Goal: Information Seeking & Learning: Learn about a topic

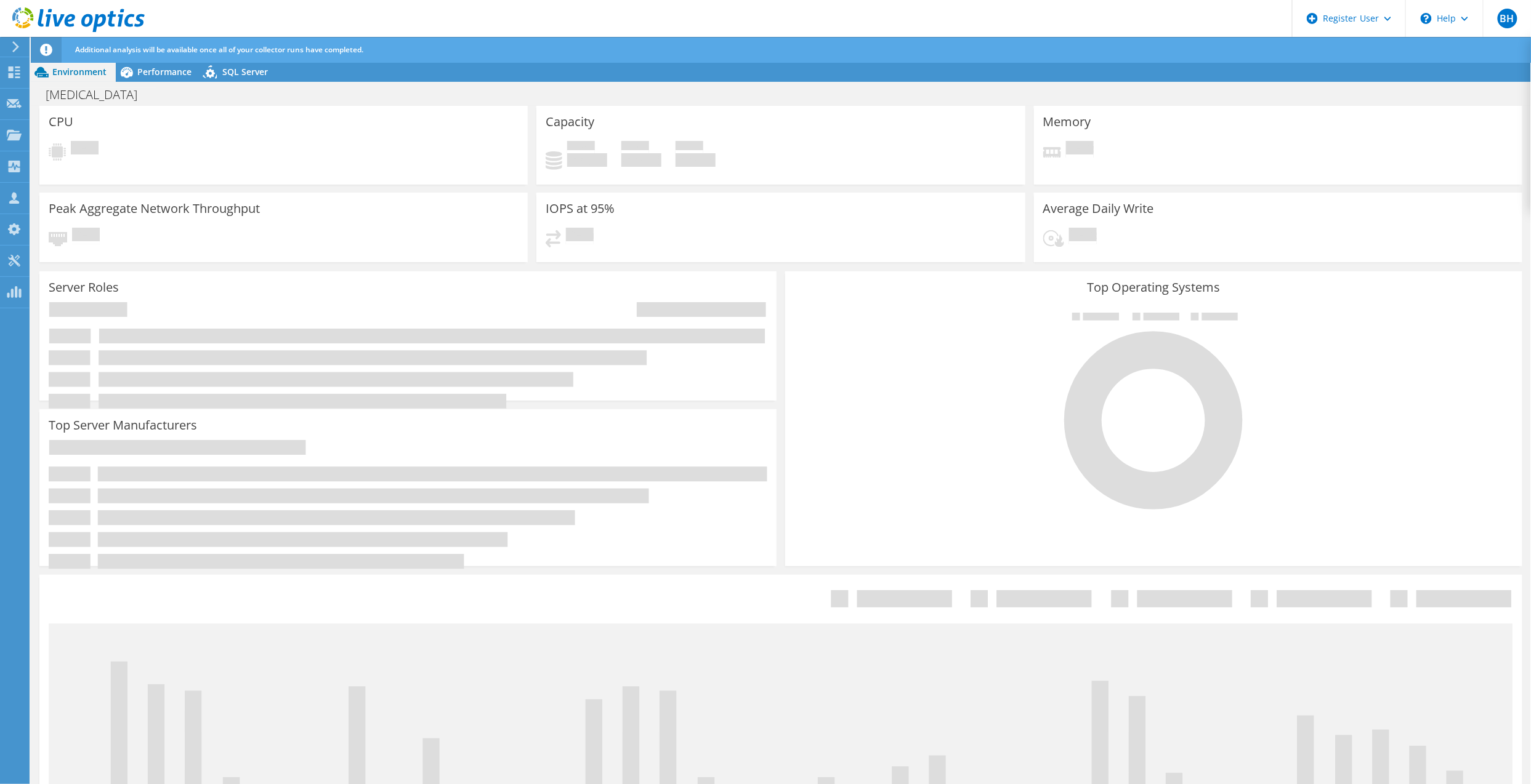
click at [7, 45] on div at bounding box center [14, 46] width 14 height 11
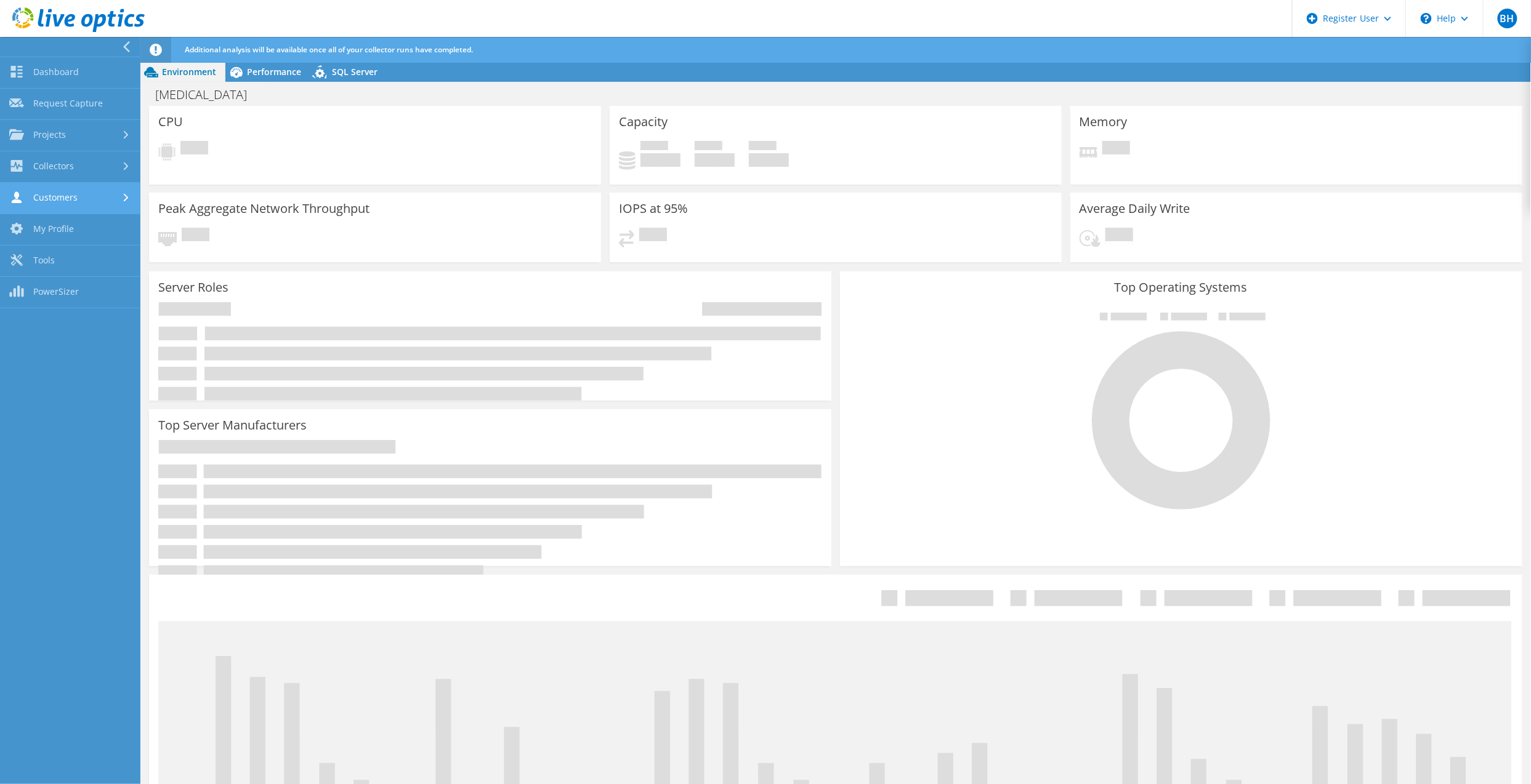
click at [71, 195] on link "Customers" at bounding box center [70, 199] width 141 height 32
click at [75, 203] on link "Customers" at bounding box center [70, 199] width 141 height 32
click at [58, 135] on link "Projects" at bounding box center [70, 135] width 141 height 32
click at [64, 168] on link "Search Projects" at bounding box center [70, 167] width 141 height 32
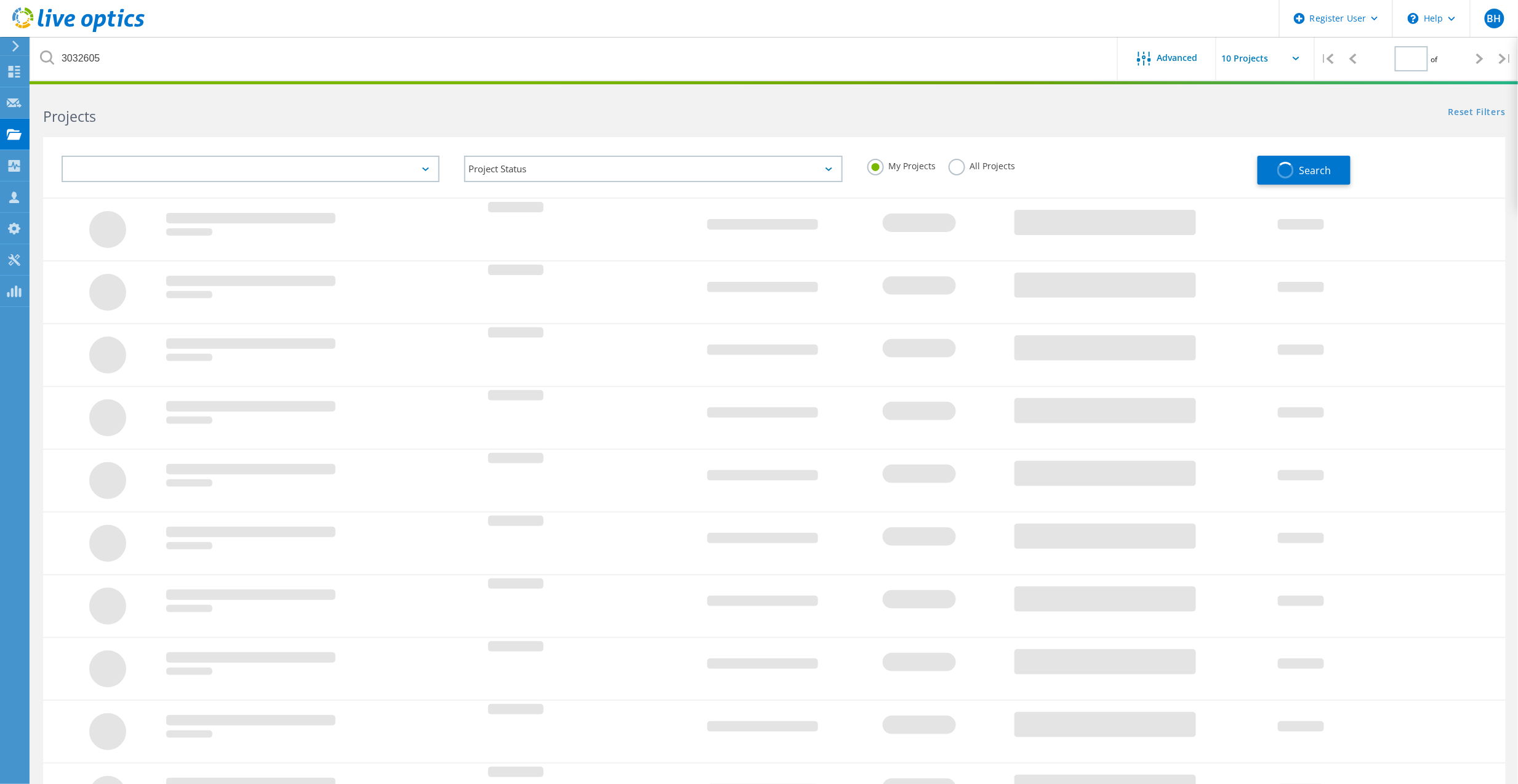
type input "1"
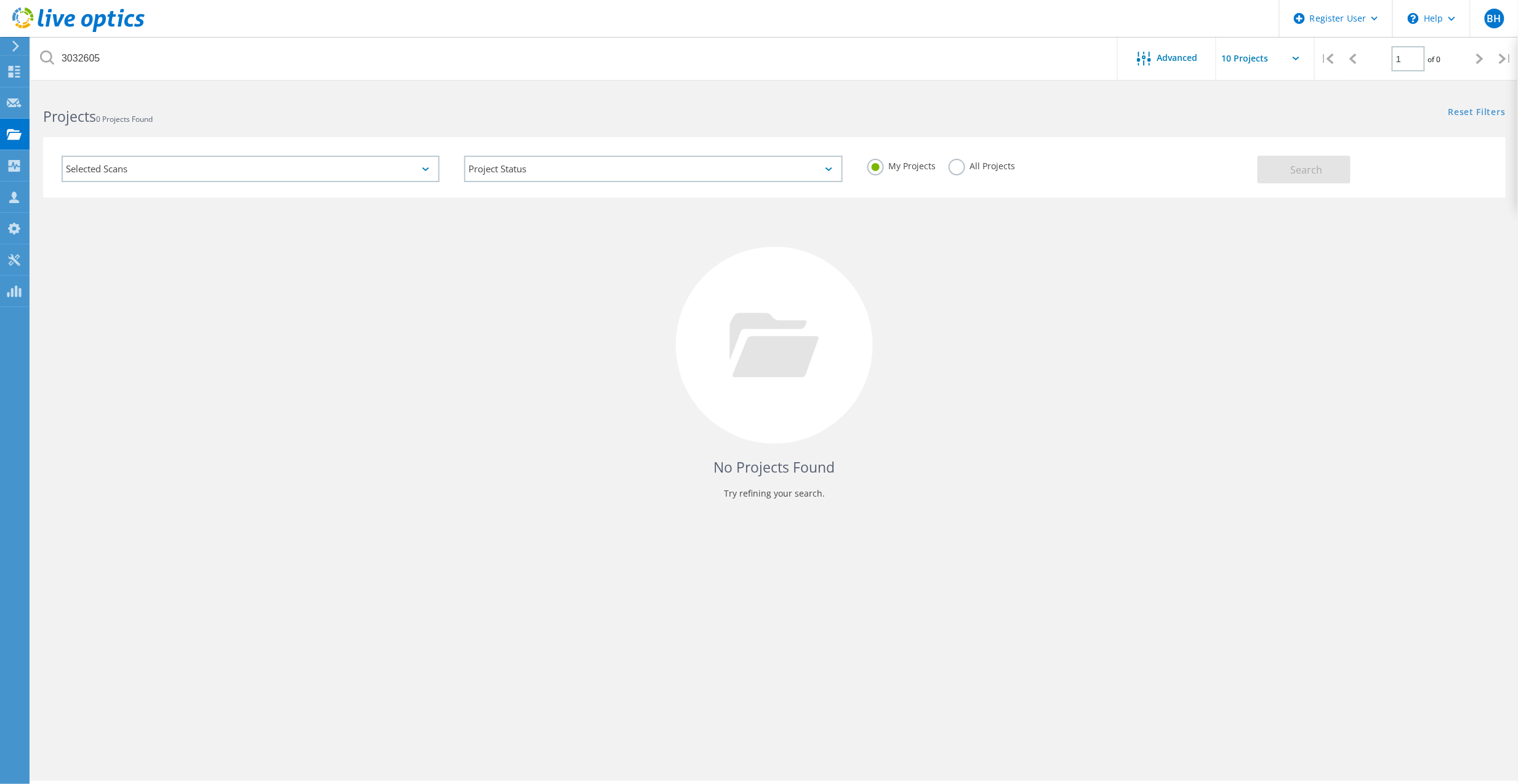
click at [981, 166] on label "All Projects" at bounding box center [982, 165] width 67 height 12
click at [0, 0] on input "All Projects" at bounding box center [0, 0] width 0 height 0
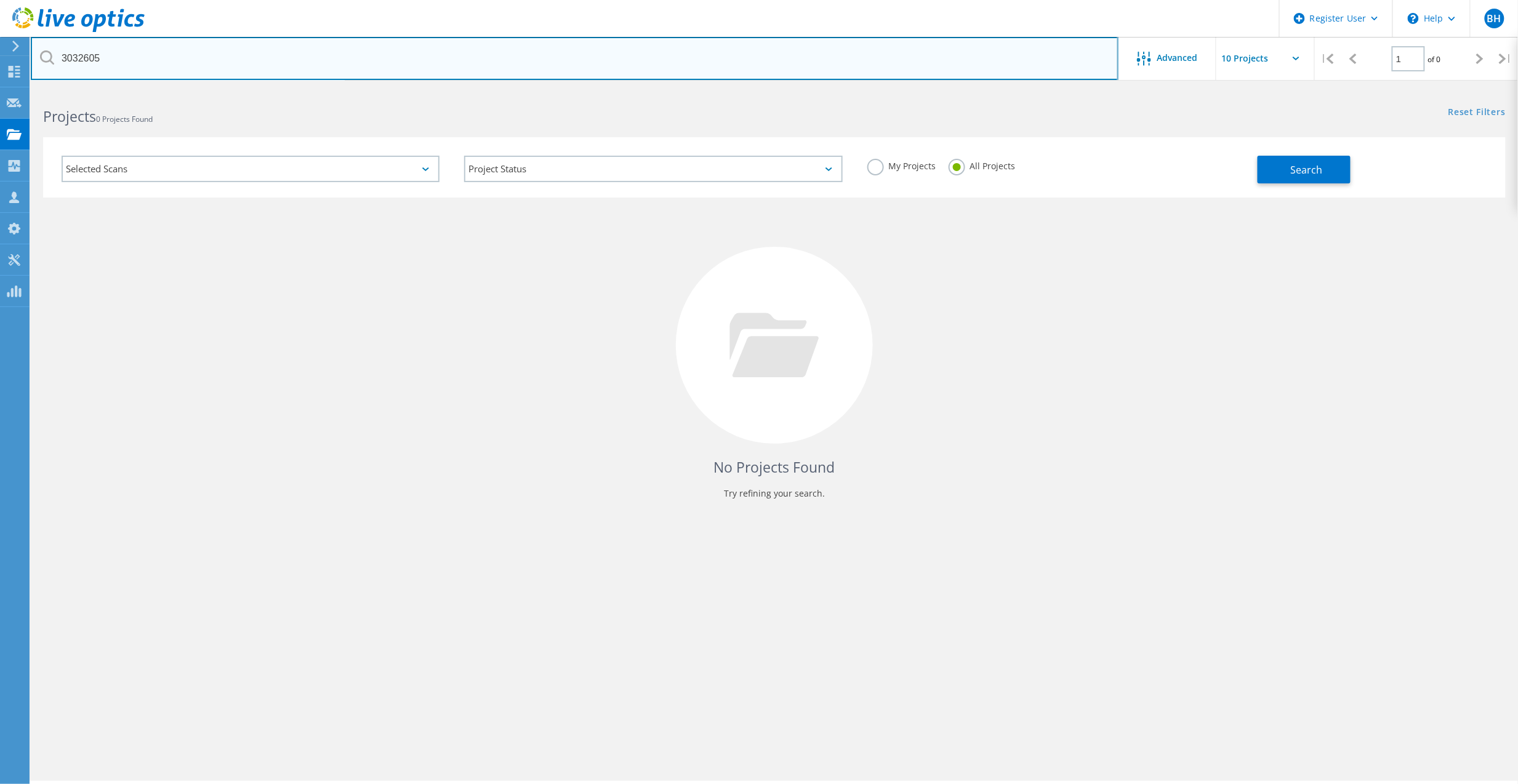
click at [504, 70] on input "3032605" at bounding box center [575, 59] width 1088 height 43
paste input "[PERSON_NAME] <[EMAIL_ADDRESS][PERSON_NAME][DOMAIN_NAME]>"
type input "[EMAIL_ADDRESS][PERSON_NAME][DOMAIN_NAME]"
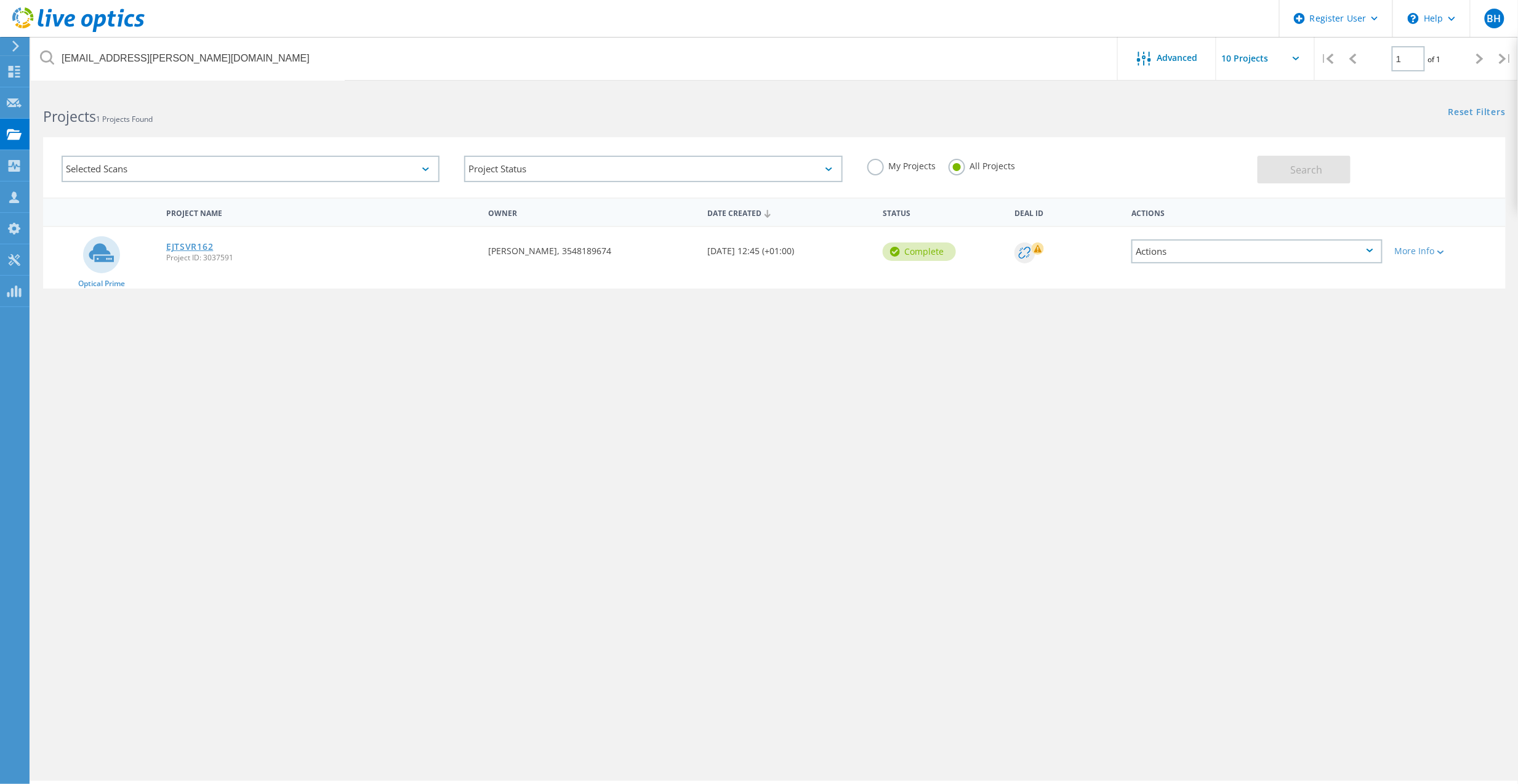
click at [181, 247] on link "EJTSVR162" at bounding box center [189, 246] width 47 height 8
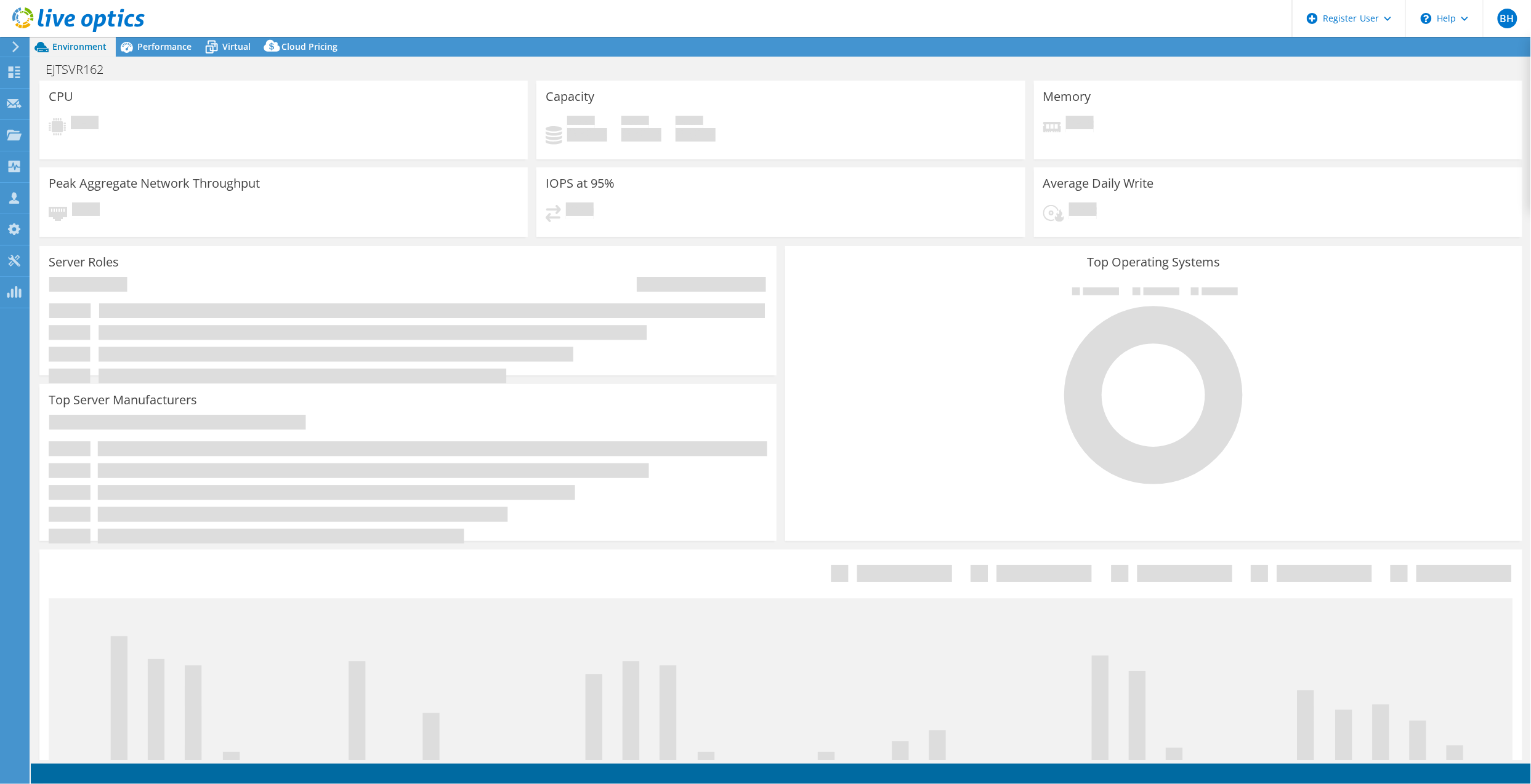
select select "USD"
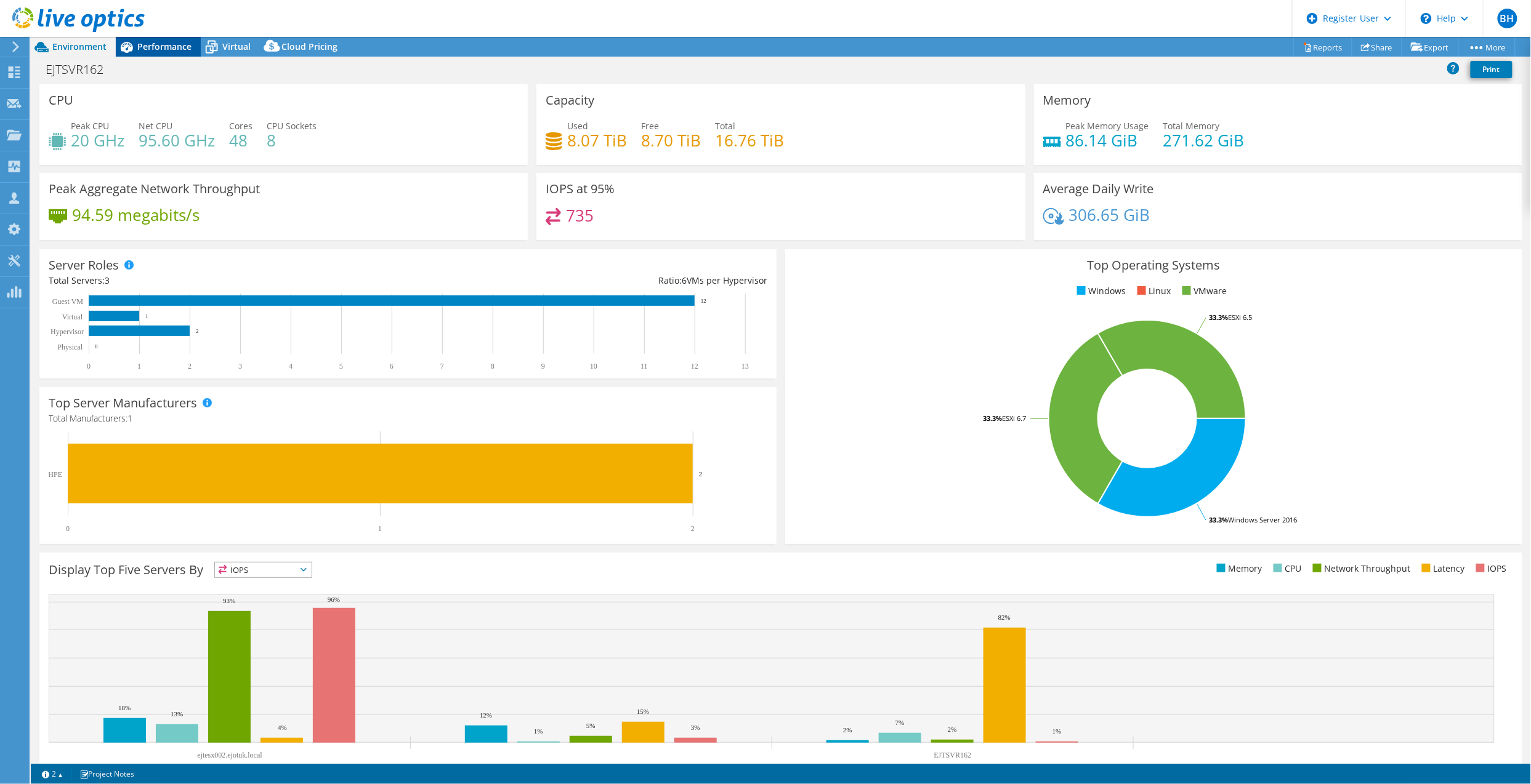
click at [147, 54] on div "Performance" at bounding box center [158, 46] width 85 height 19
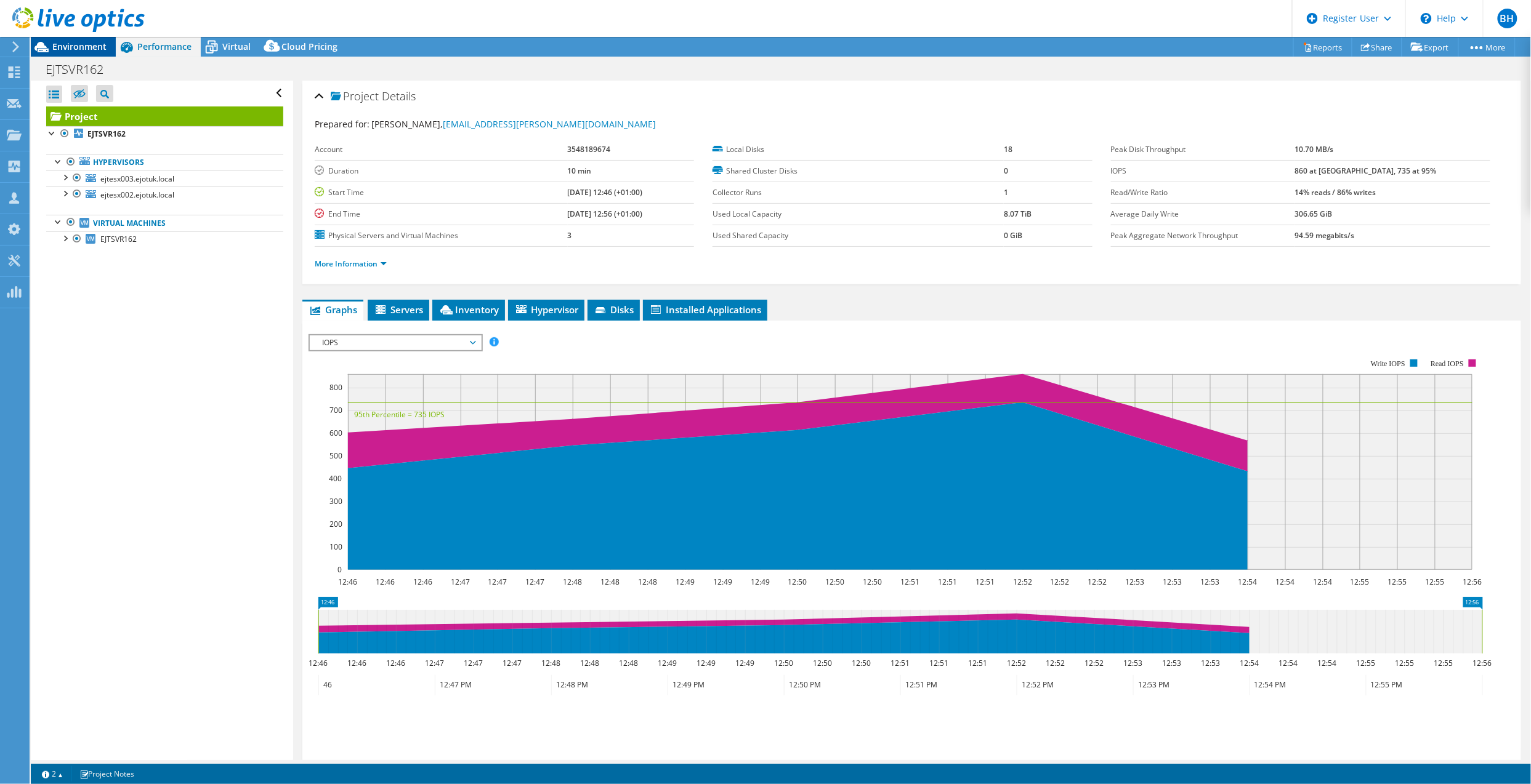
click at [85, 47] on span "Environment" at bounding box center [80, 46] width 54 height 12
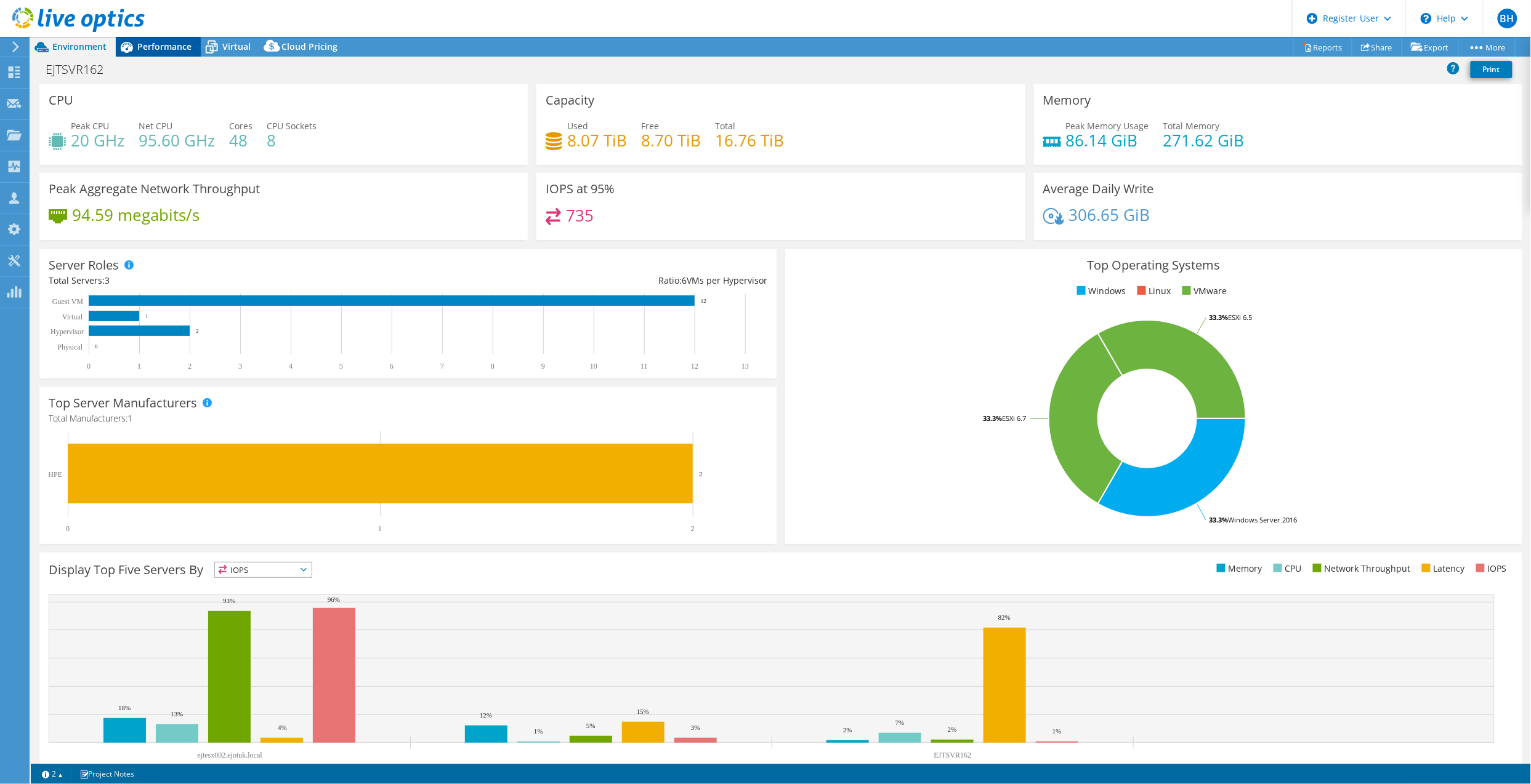
click at [141, 47] on span "Performance" at bounding box center [165, 46] width 54 height 12
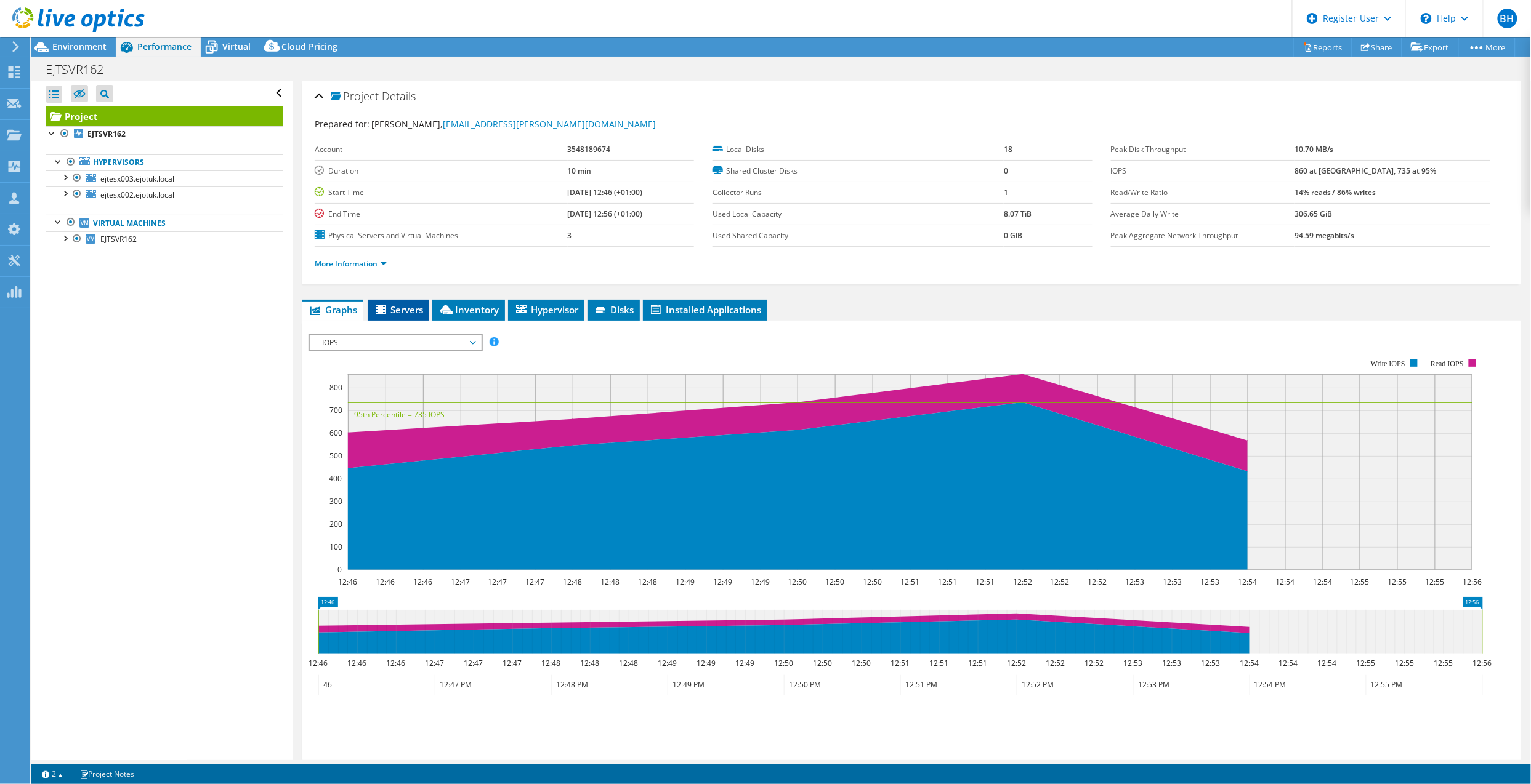
click at [386, 311] on icon at bounding box center [382, 311] width 12 height 11
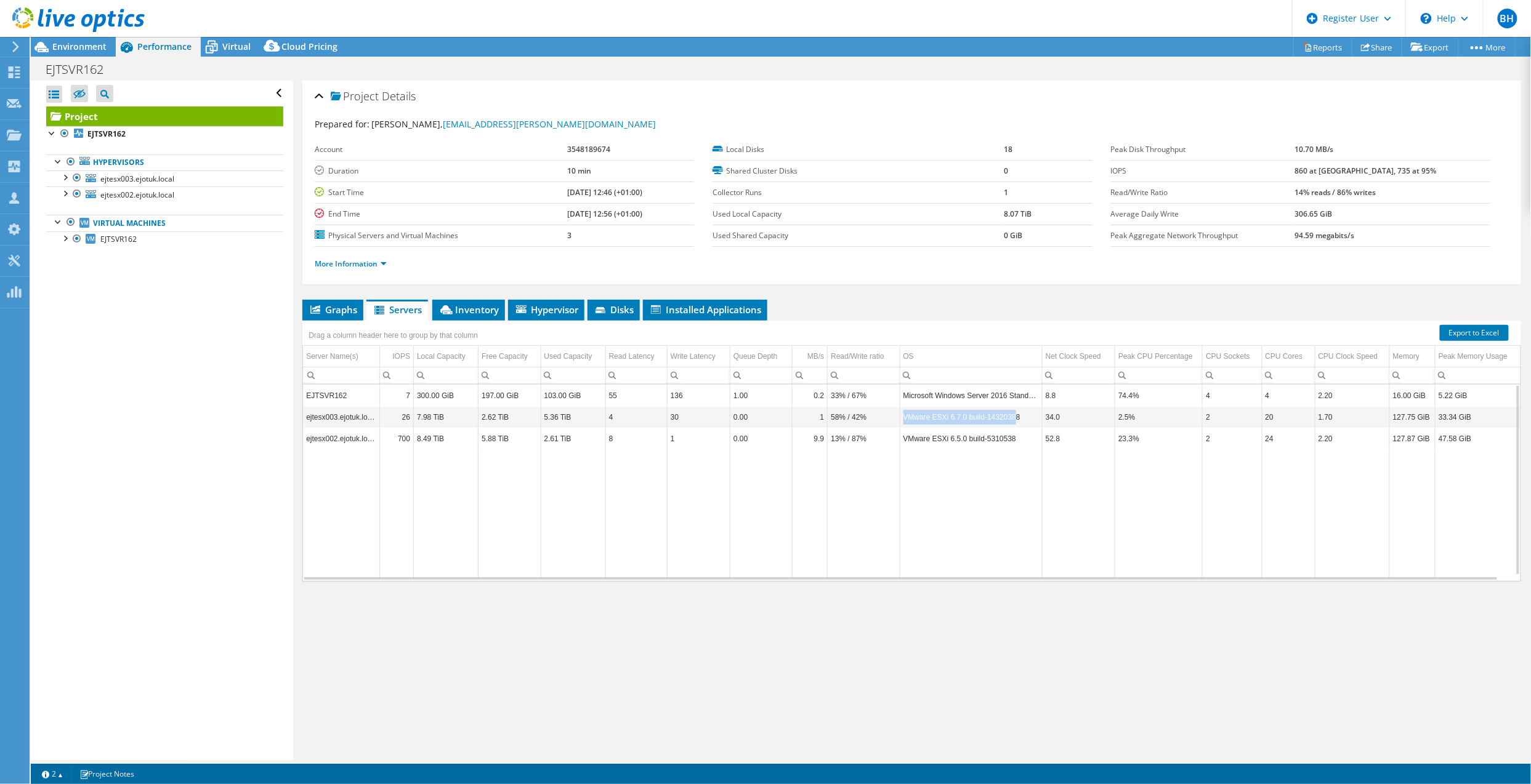
drag, startPoint x: 900, startPoint y: 419, endPoint x: 1011, endPoint y: 423, distance: 111.1
click at [1011, 423] on td "VMware ESXi 6.7.0 build-14320388" at bounding box center [971, 417] width 142 height 22
drag, startPoint x: 1011, startPoint y: 423, endPoint x: 973, endPoint y: 486, distance: 73.6
click at [973, 486] on td "Data grid" at bounding box center [971, 514] width 142 height 130
click at [498, 311] on li "Inventory" at bounding box center [468, 310] width 73 height 21
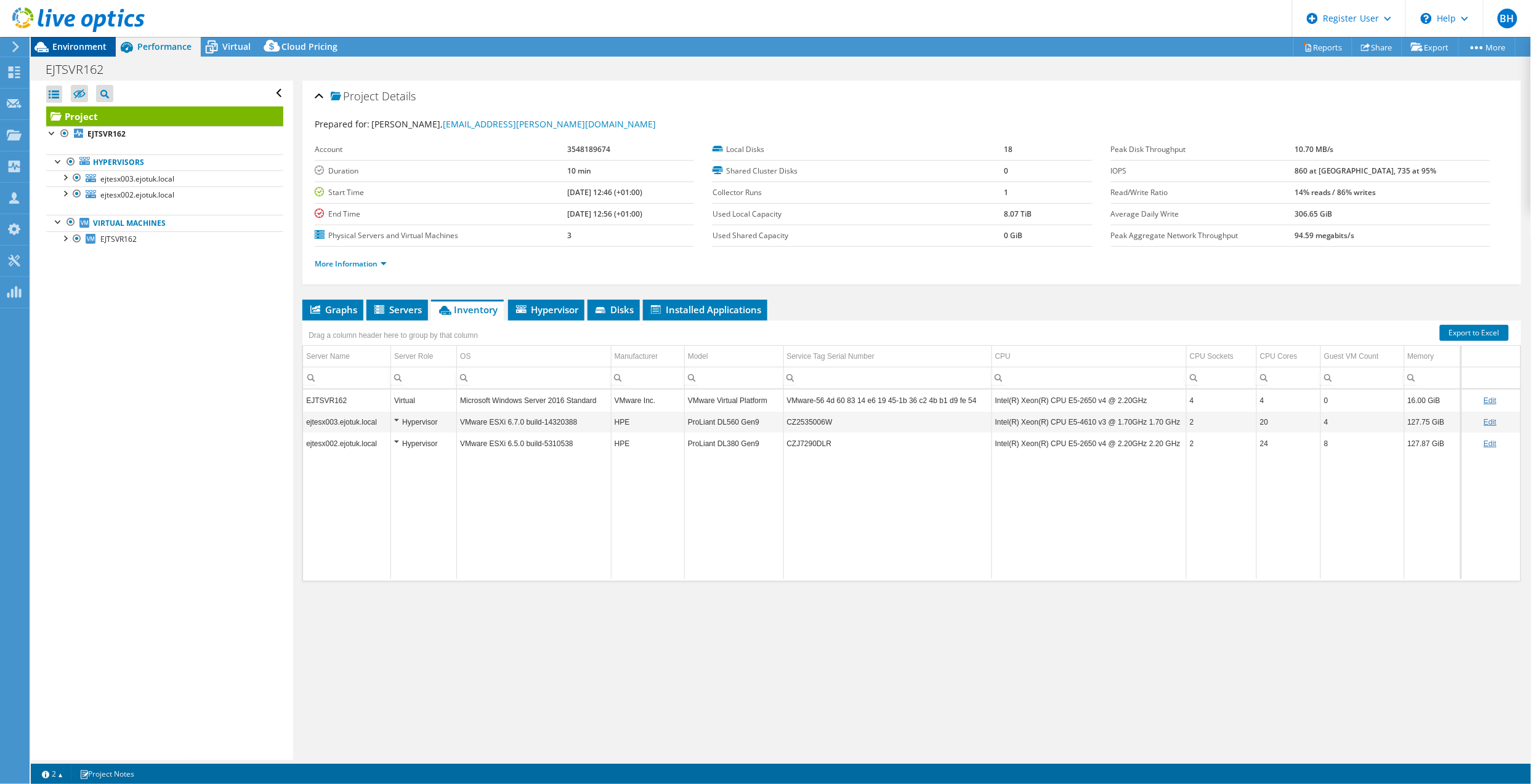
click at [75, 50] on span "Environment" at bounding box center [80, 46] width 54 height 12
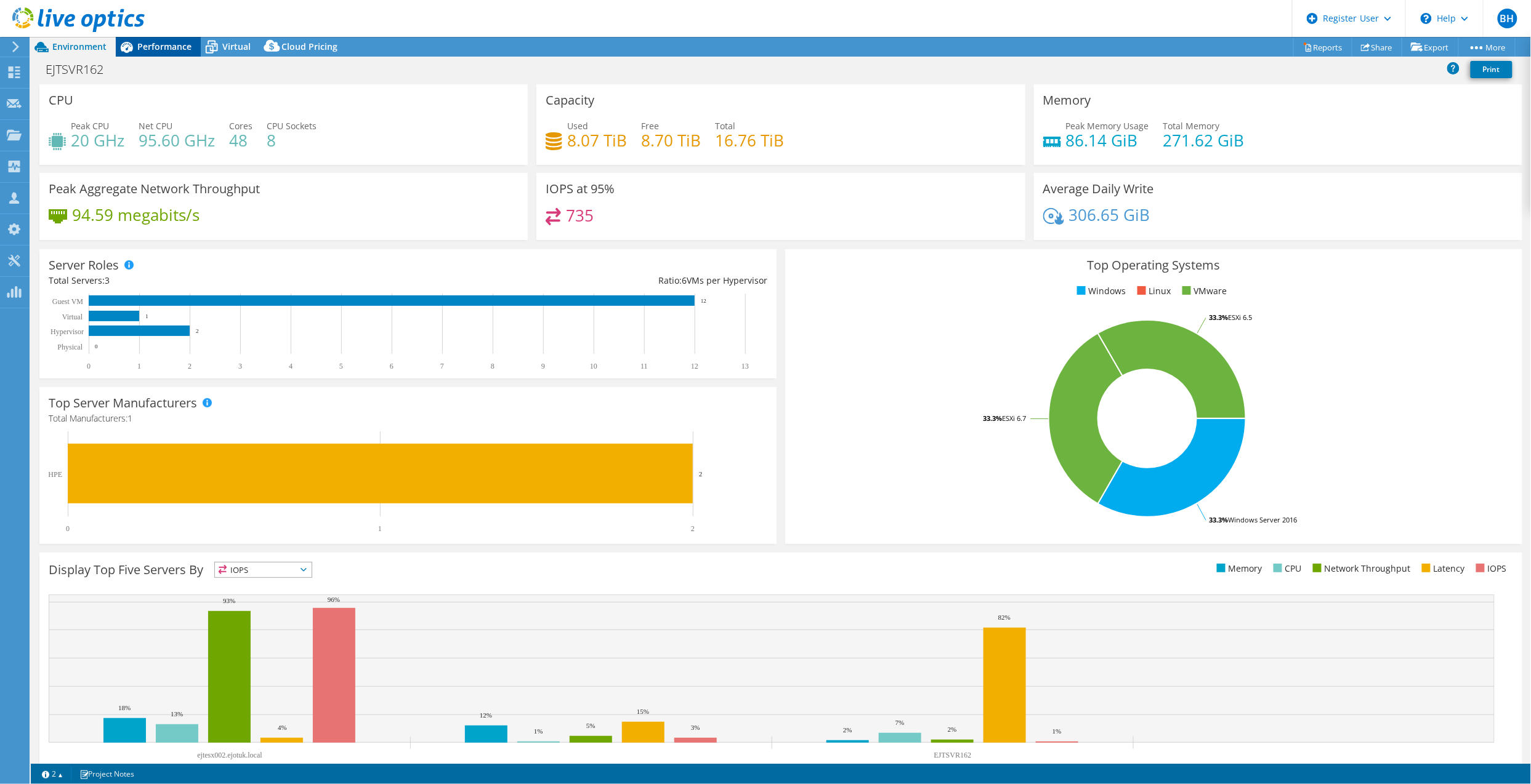
click at [161, 38] on div "Performance" at bounding box center [158, 46] width 85 height 19
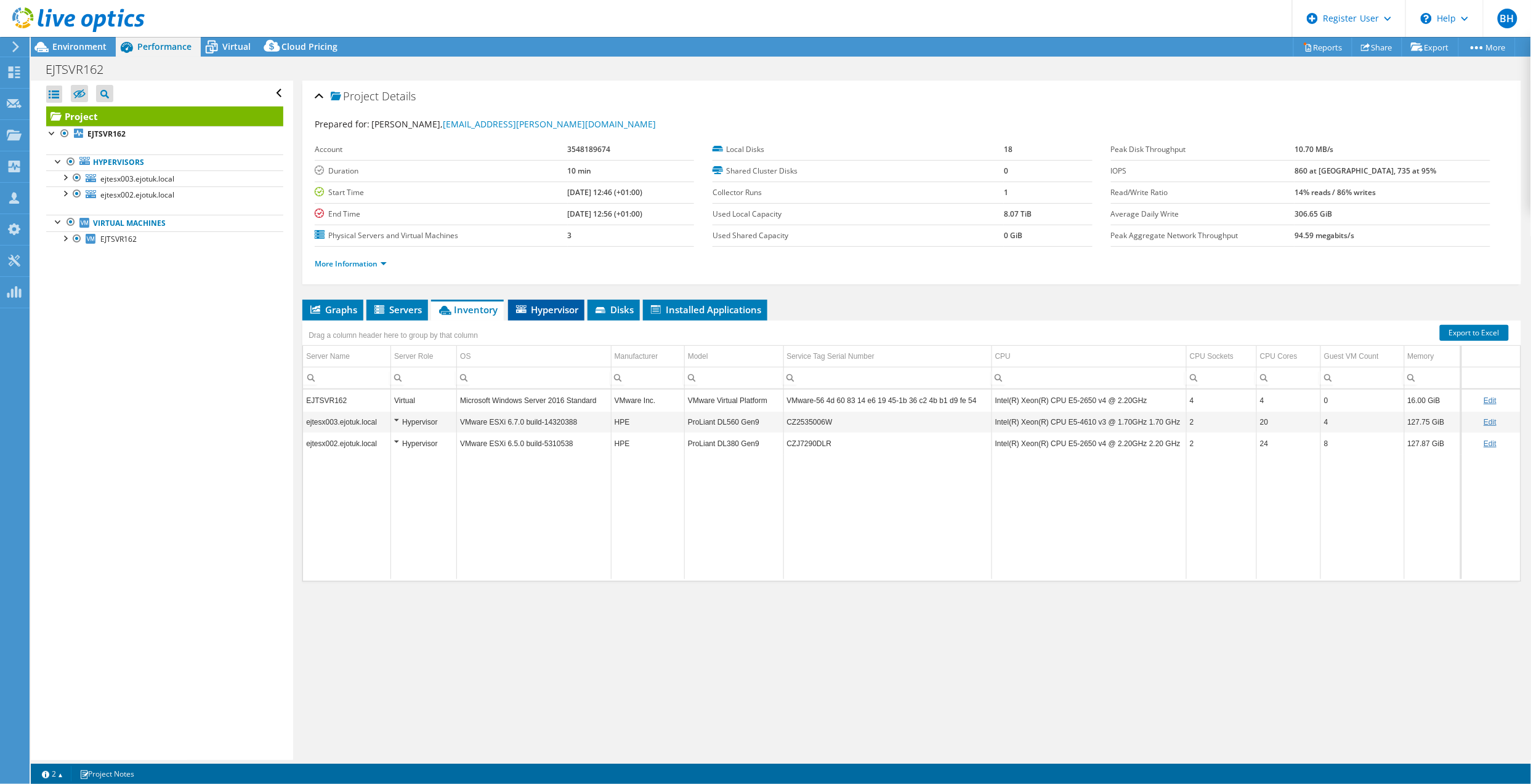
click at [545, 317] on li "Hypervisor" at bounding box center [546, 310] width 77 height 21
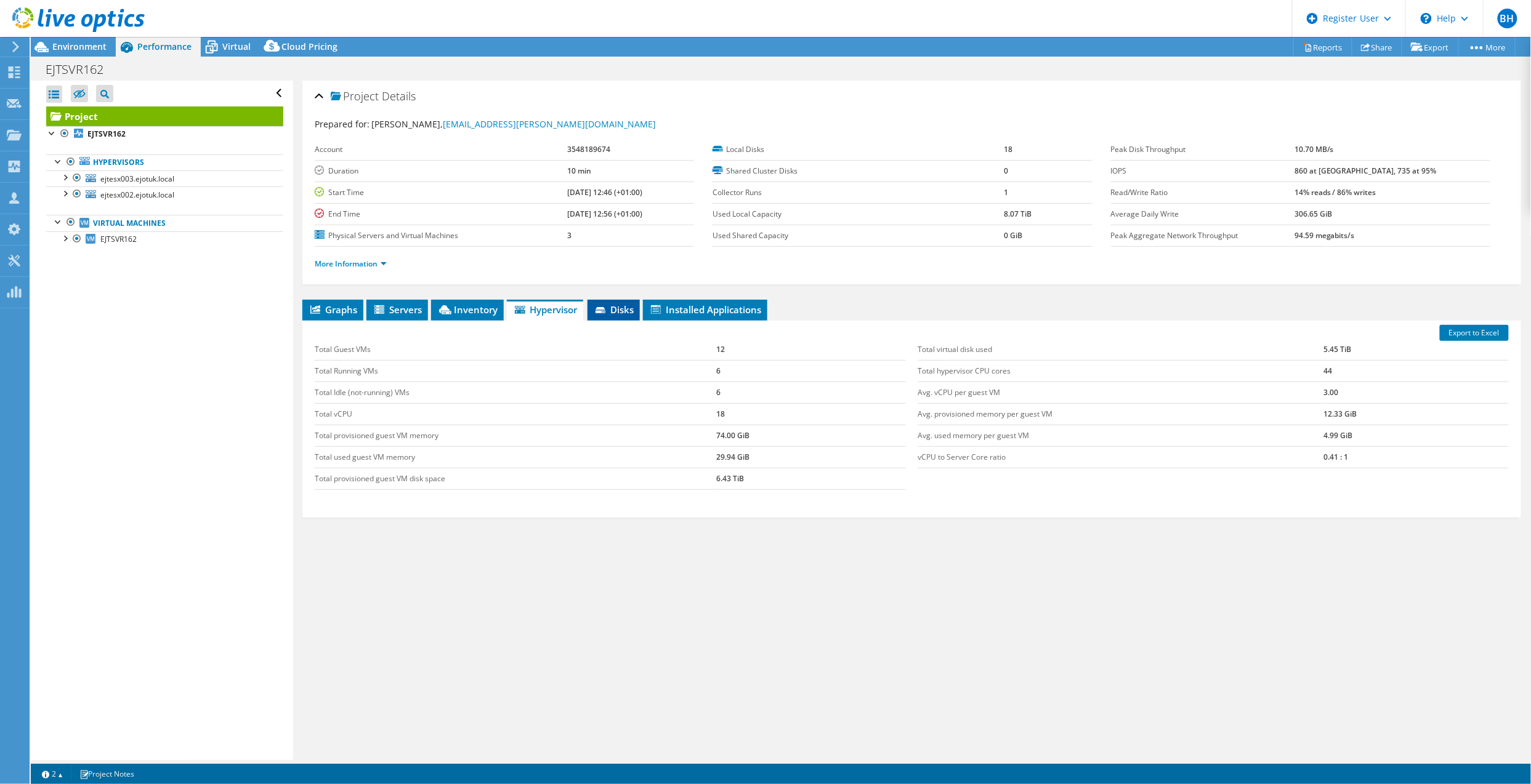
click at [627, 314] on span "Disks" at bounding box center [614, 310] width 40 height 12
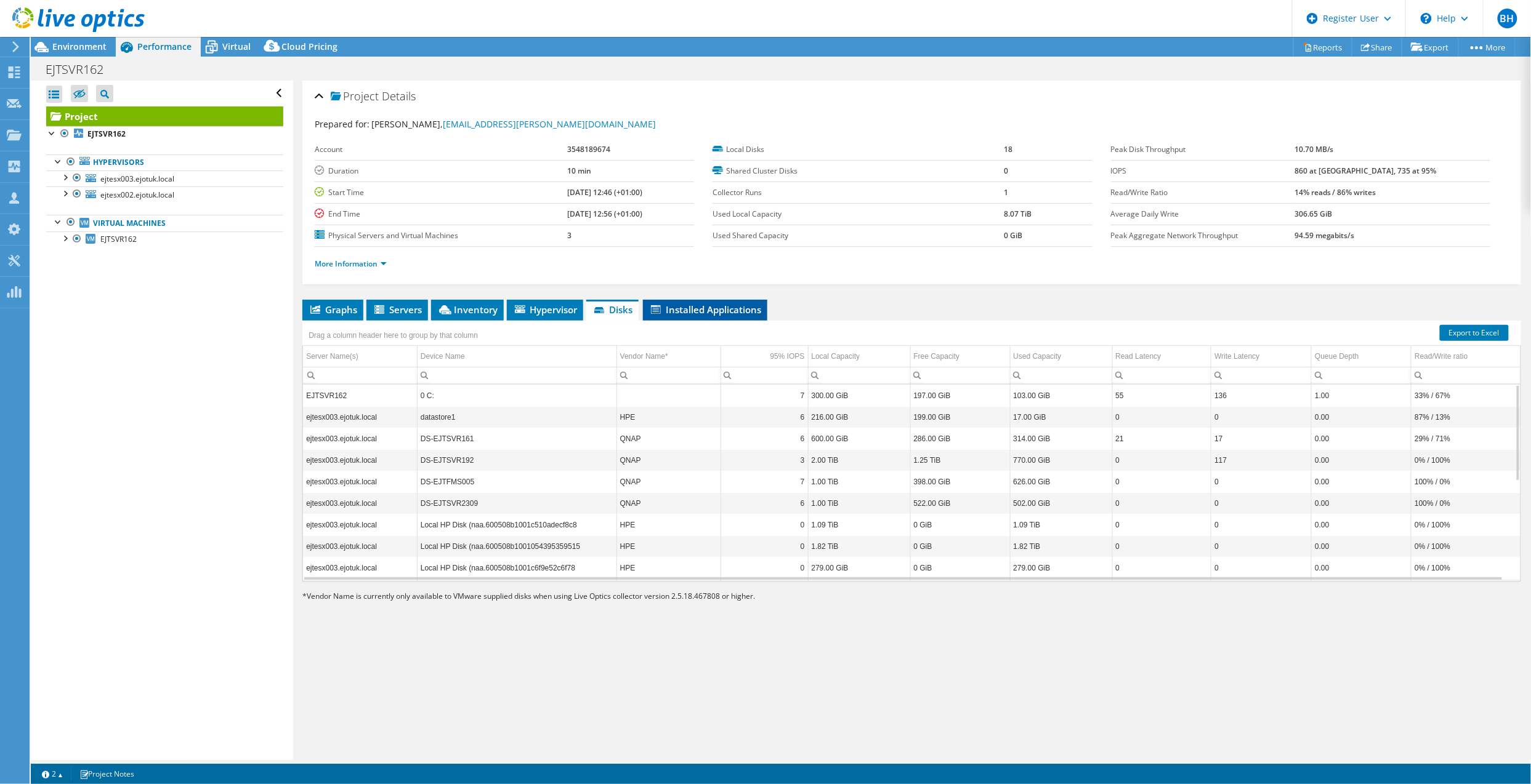
click at [681, 311] on span "Installed Applications" at bounding box center [705, 310] width 112 height 12
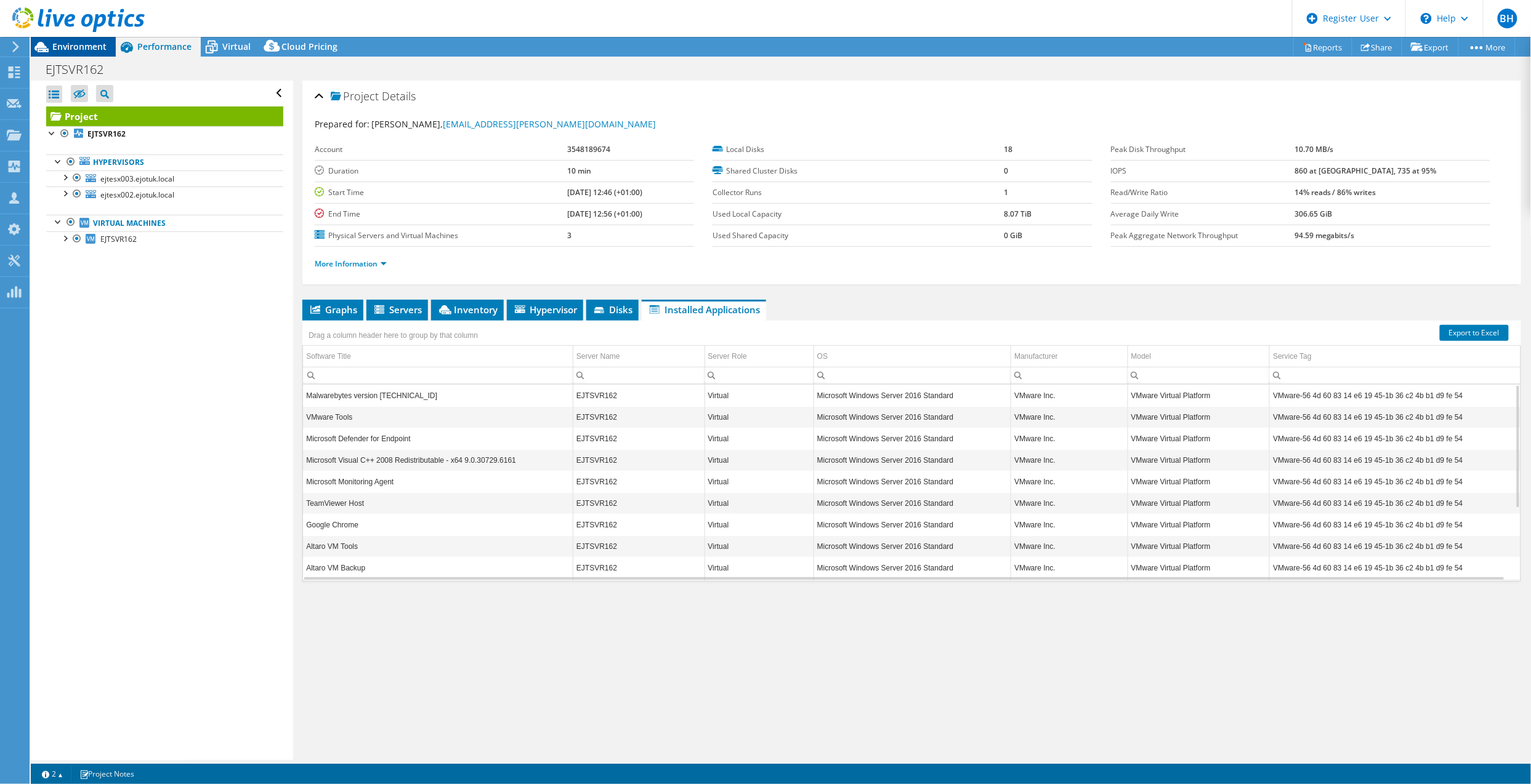
click at [81, 50] on span "Environment" at bounding box center [80, 46] width 54 height 12
